Goal: Check status: Check status

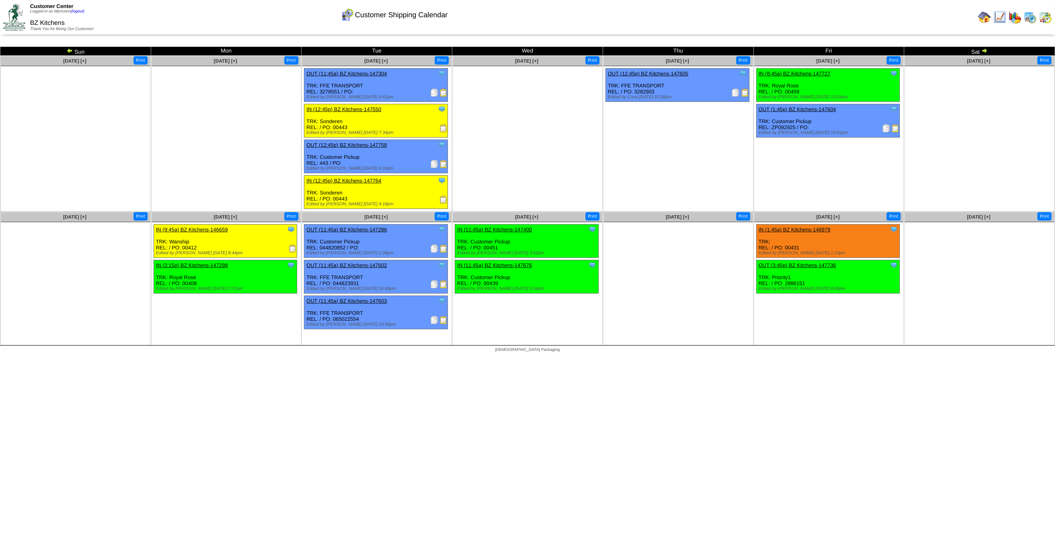
click at [1045, 17] on img at bounding box center [1045, 17] width 13 height 13
click at [1029, 13] on img at bounding box center [1029, 17] width 13 height 13
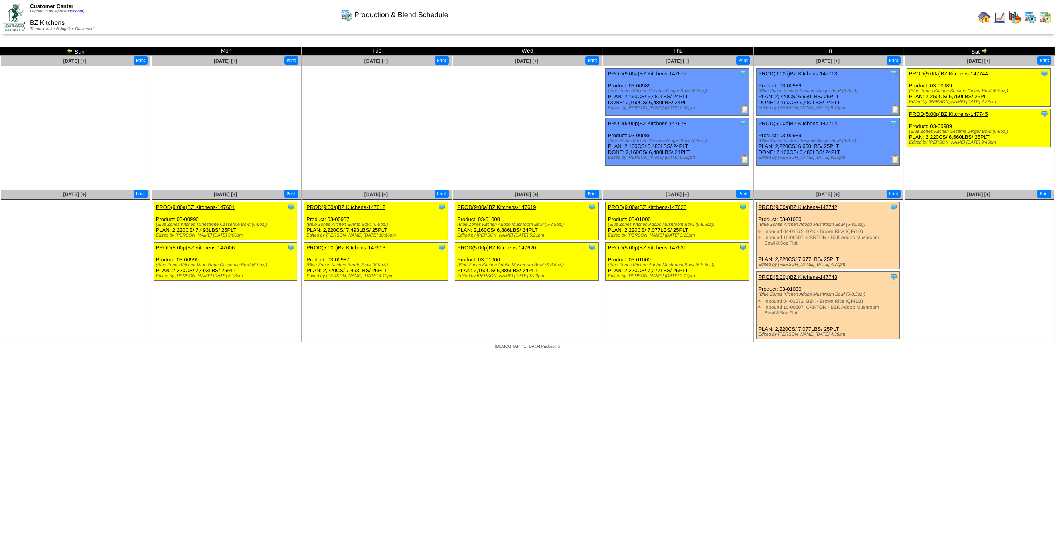
click at [997, 17] on img at bounding box center [999, 17] width 13 height 13
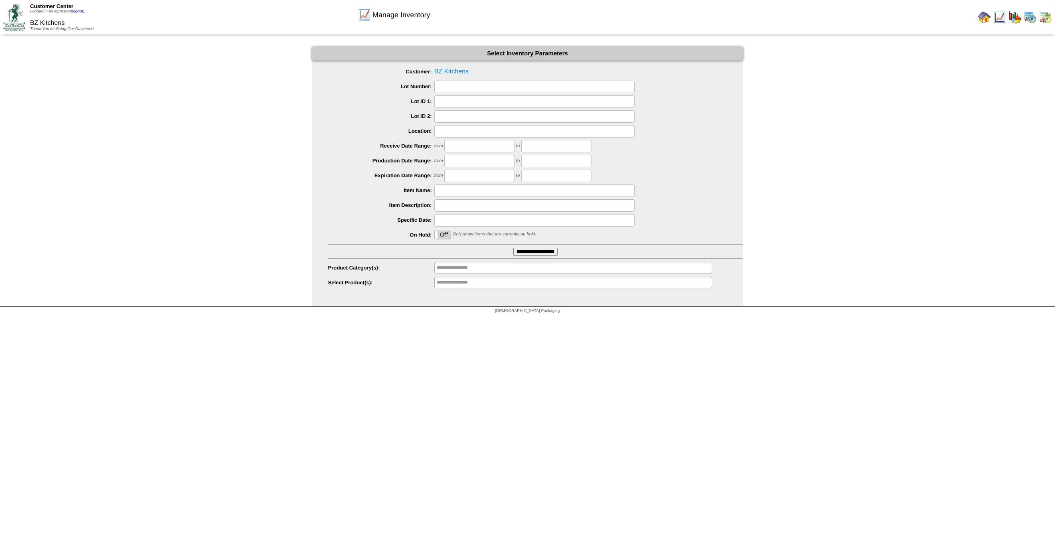
click at [525, 249] on input "**********" at bounding box center [535, 252] width 44 height 8
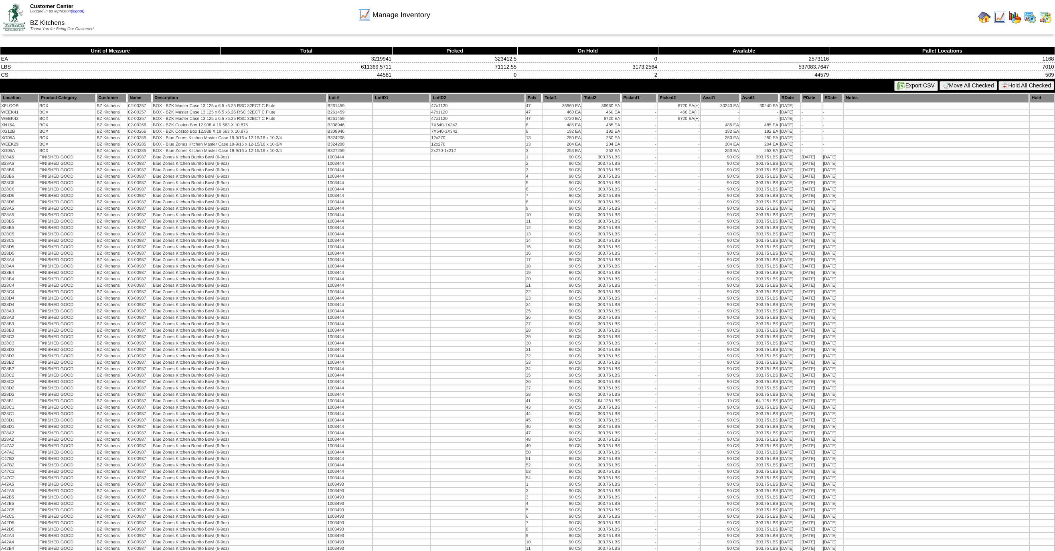
click at [542, 257] on td "90 CS" at bounding box center [561, 260] width 38 height 6
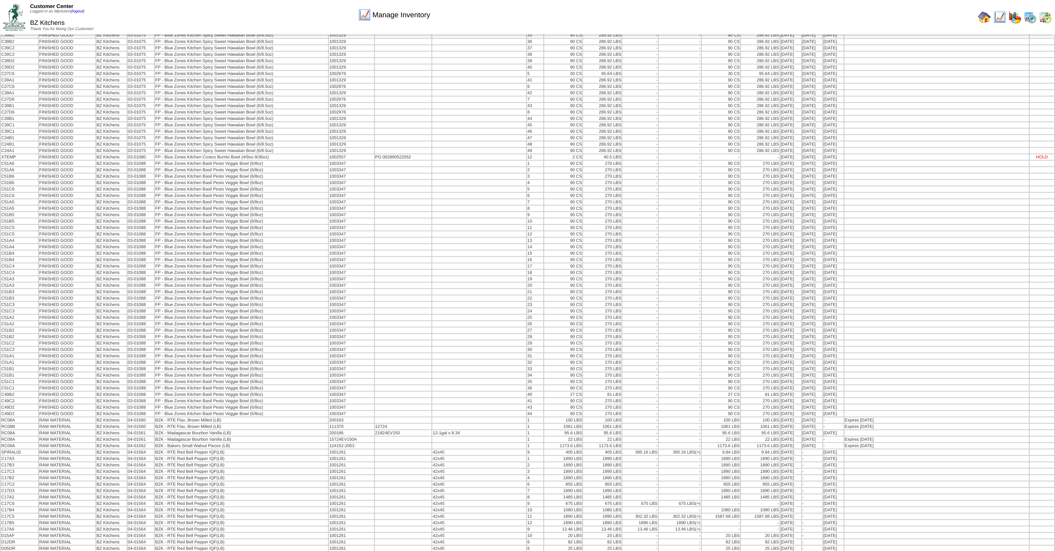
scroll to position [3511, 0]
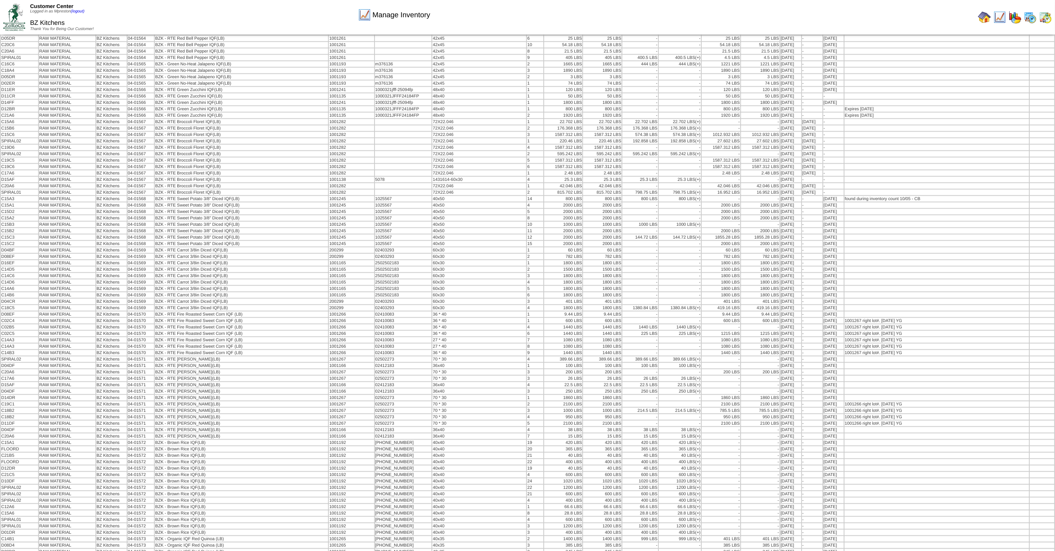
click at [1032, 18] on img at bounding box center [1029, 17] width 13 height 13
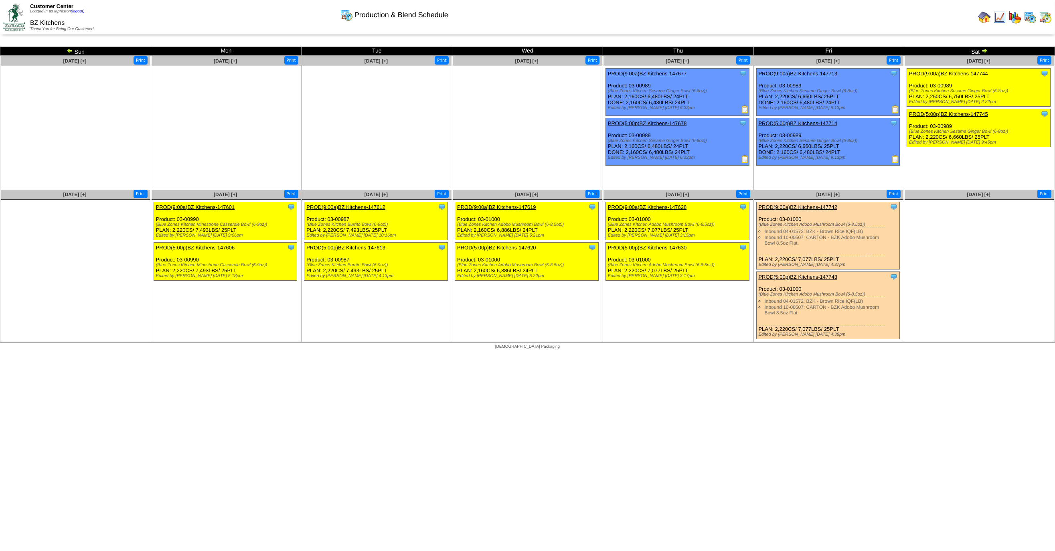
click at [986, 50] on img at bounding box center [984, 50] width 6 height 6
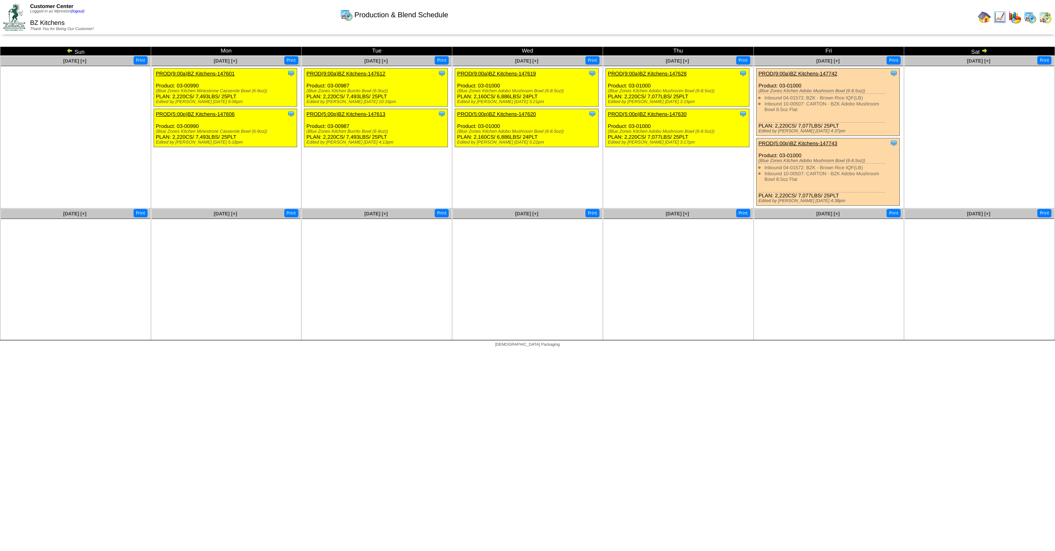
click at [68, 50] on img at bounding box center [70, 50] width 6 height 6
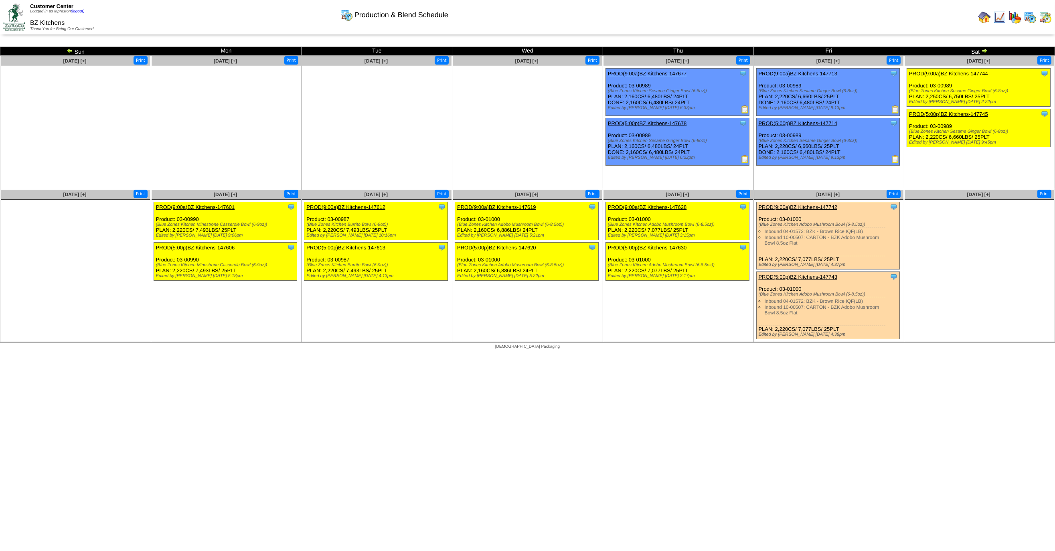
click at [71, 51] on img at bounding box center [70, 50] width 6 height 6
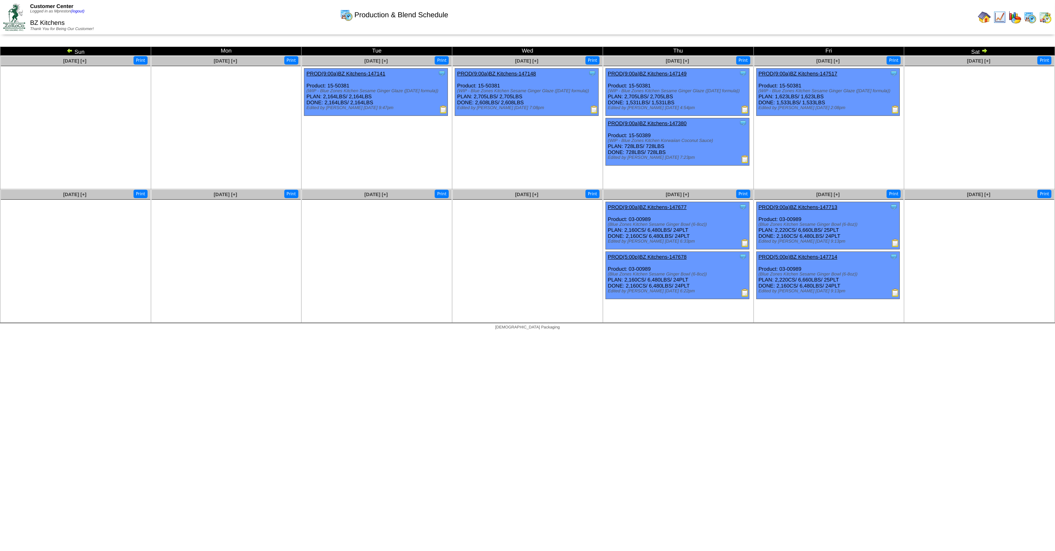
click at [984, 49] on img at bounding box center [984, 50] width 6 height 6
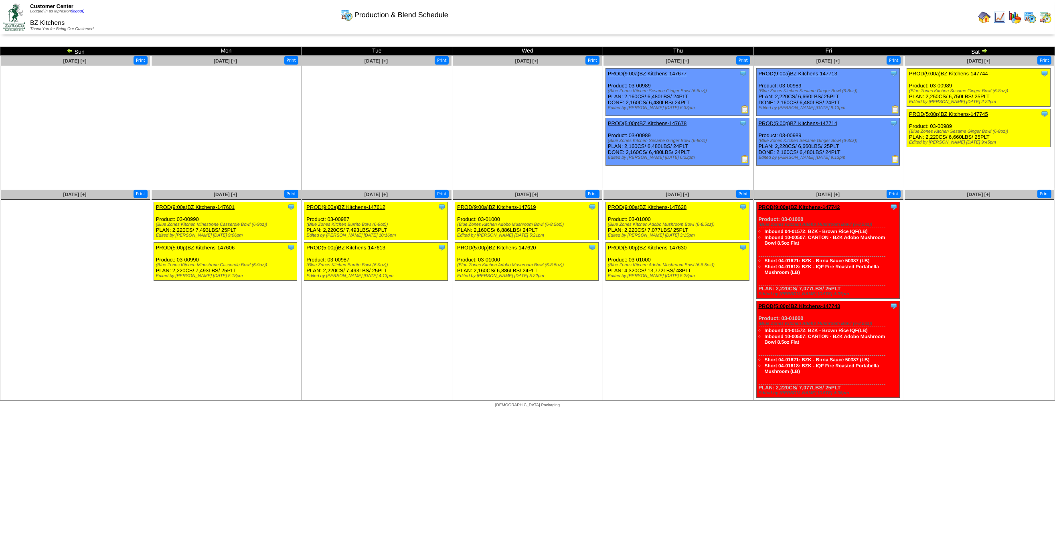
click at [982, 51] on img at bounding box center [984, 50] width 6 height 6
